Goal: Check status: Check status

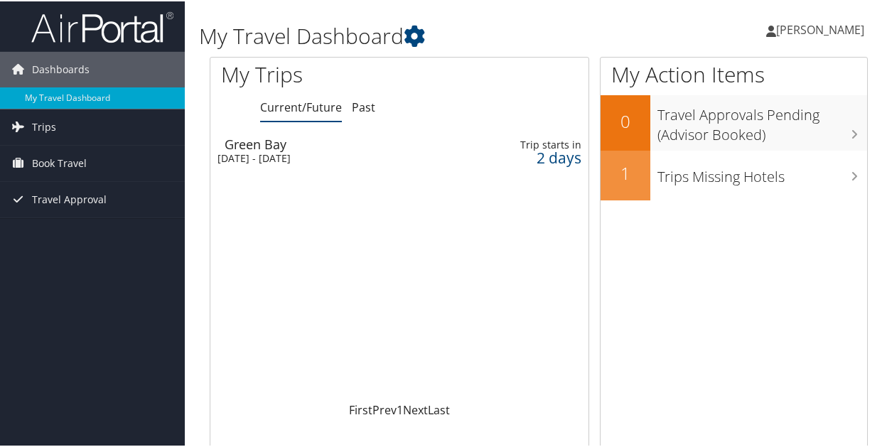
click at [322, 157] on div "[DATE] - [DATE]" at bounding box center [331, 157] width 229 height 13
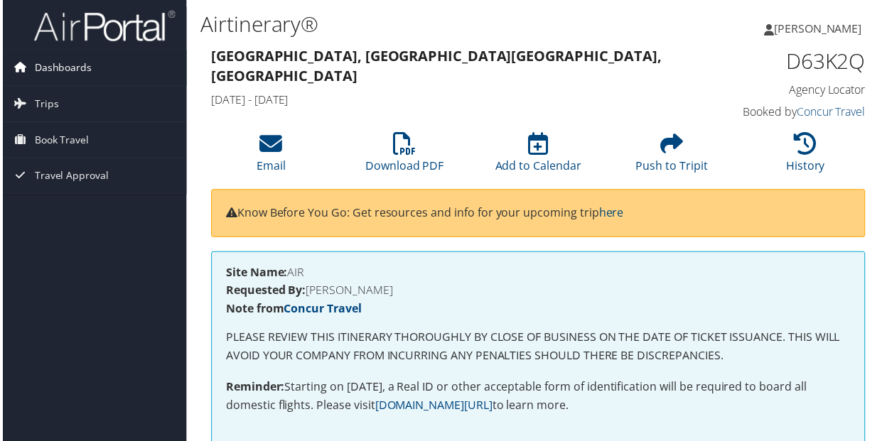
click at [76, 62] on span "Dashboards" at bounding box center [61, 68] width 58 height 36
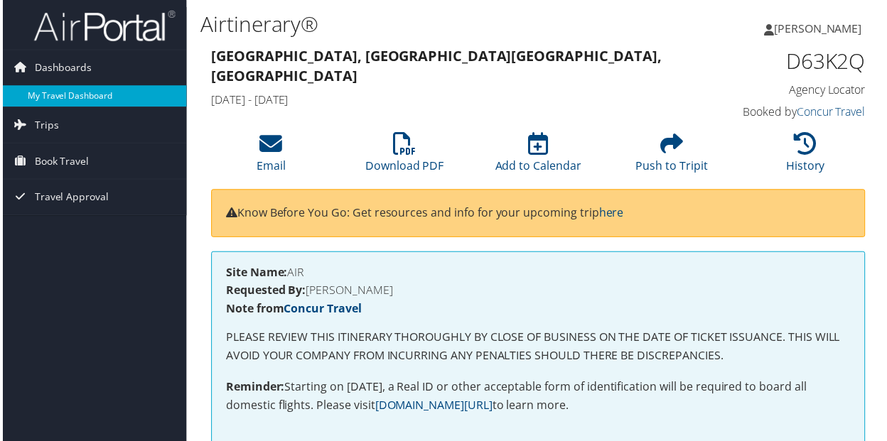
click at [85, 101] on link "My Travel Dashboard" at bounding box center [92, 96] width 185 height 21
